Goal: Task Accomplishment & Management: Manage account settings

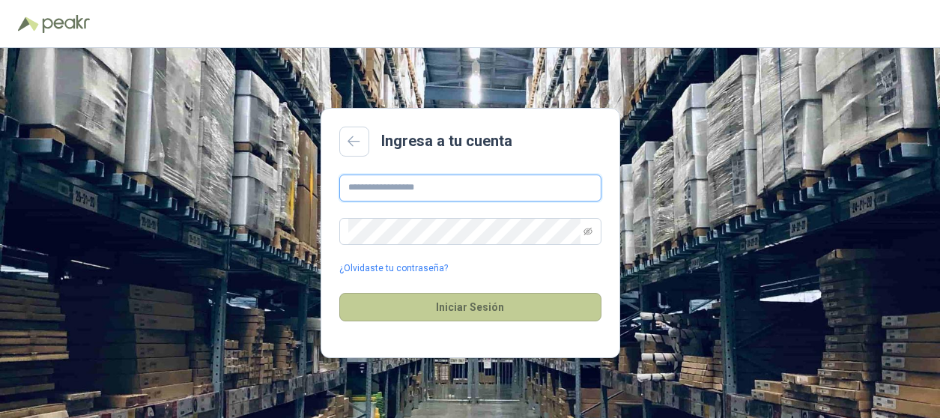
type input "**********"
click at [432, 307] on button "Iniciar Sesión" at bounding box center [470, 307] width 262 height 28
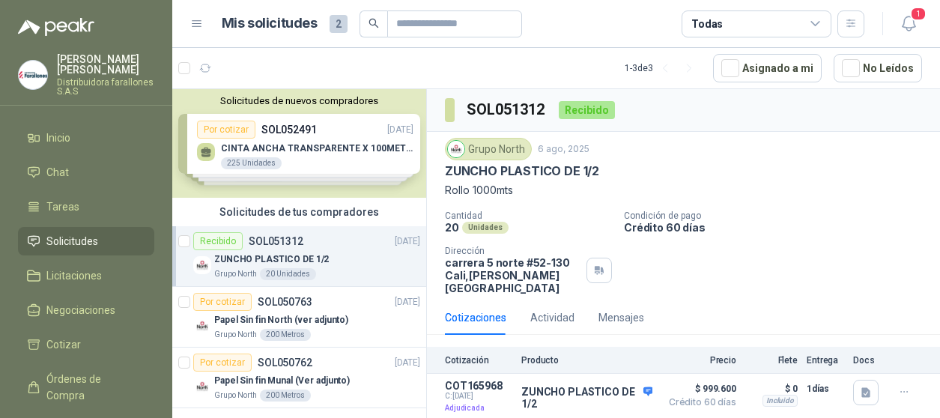
click at [231, 137] on div "Solicitudes de nuevos compradores Por cotizar SOL052491 [DATE] CINTA ANCHA TRAN…" at bounding box center [299, 143] width 254 height 109
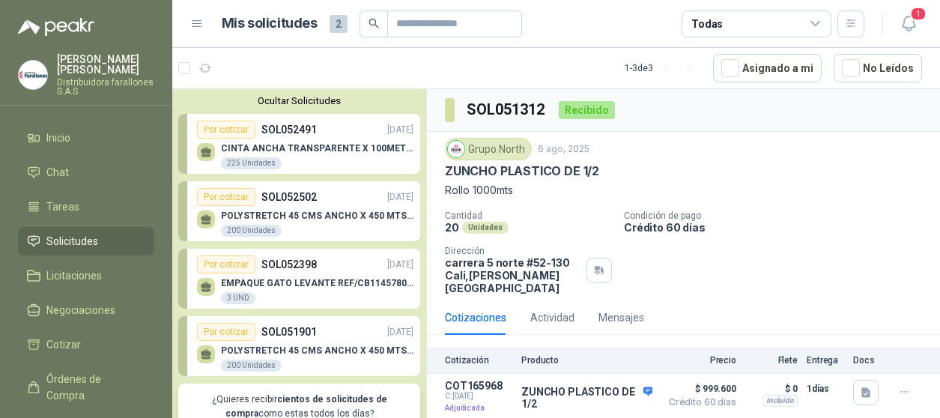
click at [227, 207] on div "POLYSTRETCH 45 CMS ANCHO X 450 MTS LONG 200 Unidades" at bounding box center [305, 221] width 216 height 31
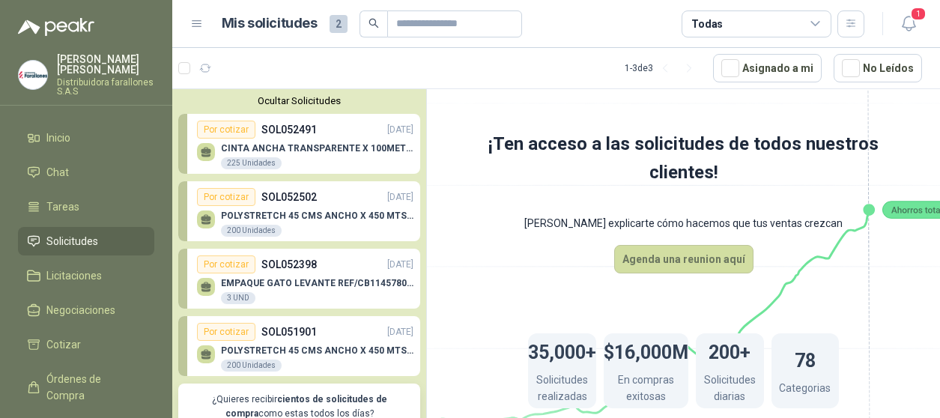
click at [224, 273] on div "Por cotizar" at bounding box center [226, 264] width 58 height 18
click at [227, 338] on div "Por cotizar" at bounding box center [226, 332] width 58 height 18
click at [909, 21] on icon "button" at bounding box center [909, 23] width 19 height 19
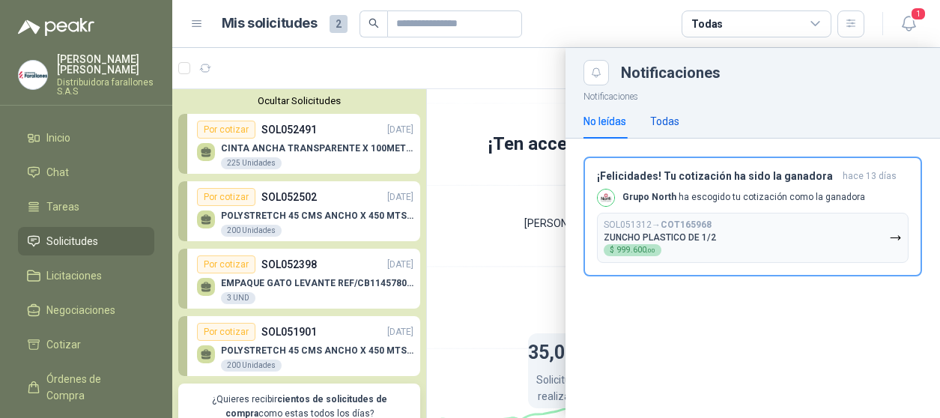
click at [661, 118] on div "Todas" at bounding box center [664, 121] width 29 height 16
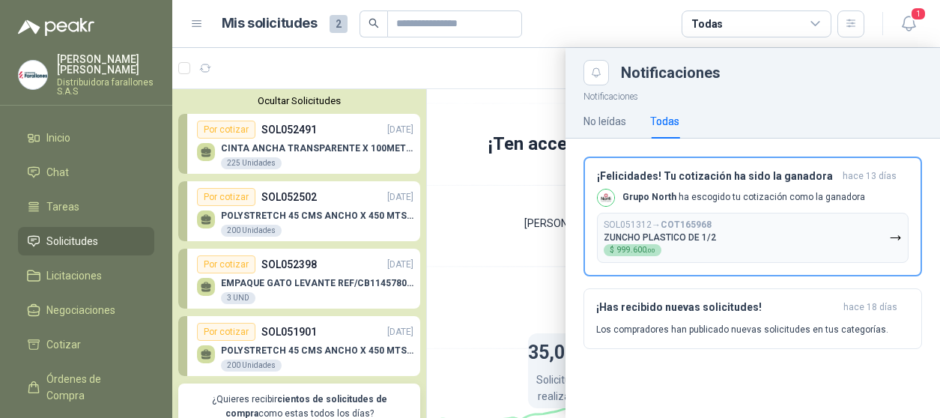
click at [453, 175] on div at bounding box center [556, 233] width 768 height 370
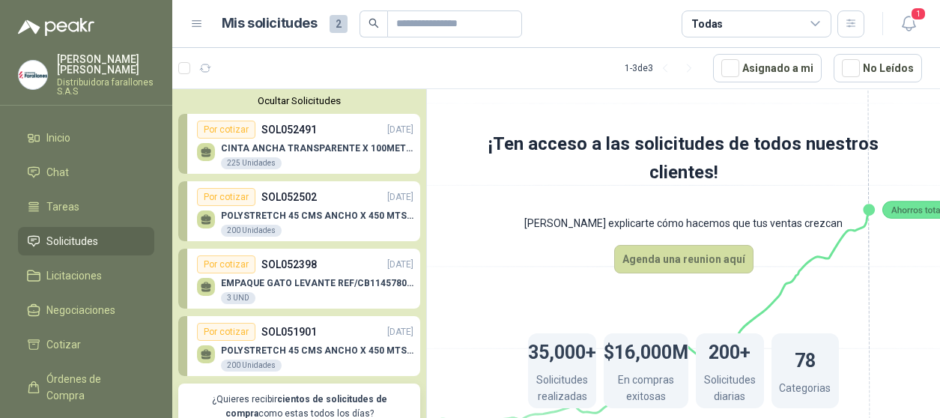
click at [258, 161] on div "225 Unidades" at bounding box center [251, 163] width 61 height 12
click at [265, 200] on p "SOL052502" at bounding box center [288, 197] width 55 height 16
click at [237, 267] on div "Por cotizar" at bounding box center [226, 264] width 58 height 18
click at [76, 138] on li "Inicio" at bounding box center [86, 138] width 118 height 16
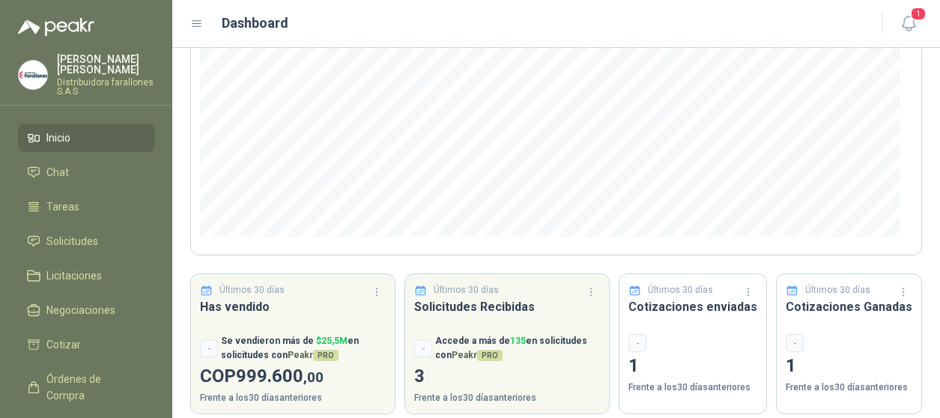
scroll to position [257, 0]
